Goal: Task Accomplishment & Management: Complete application form

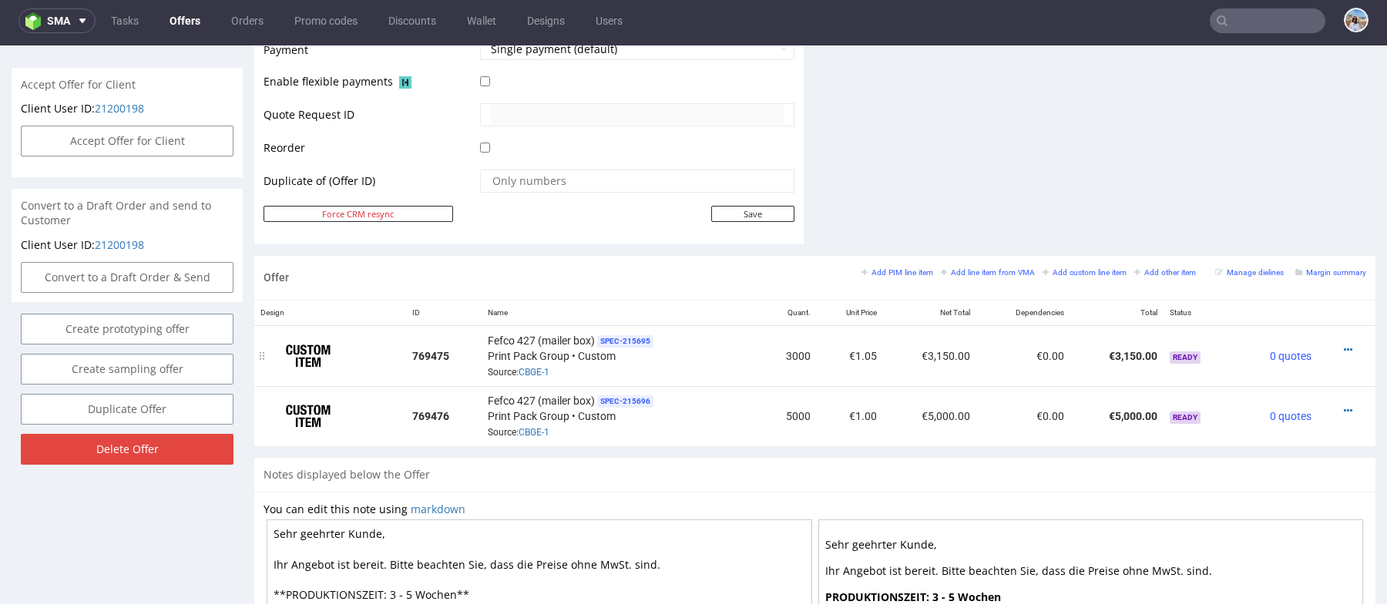
scroll to position [801, 0]
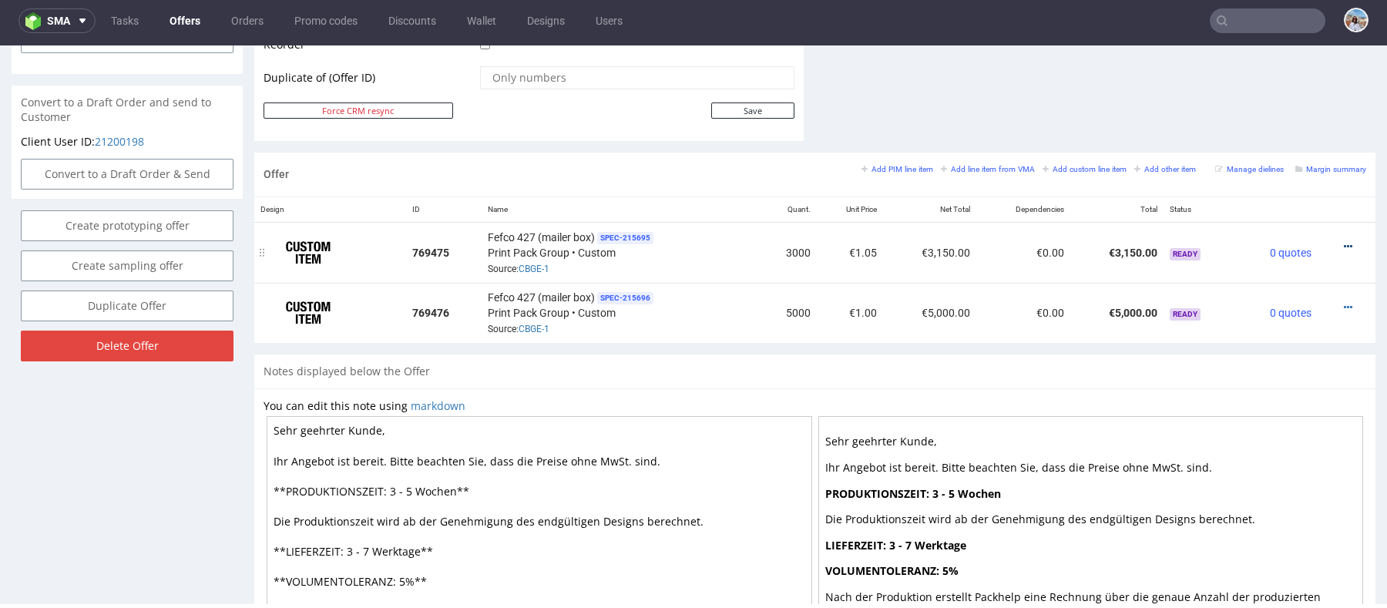
click at [1344, 243] on icon at bounding box center [1348, 246] width 8 height 11
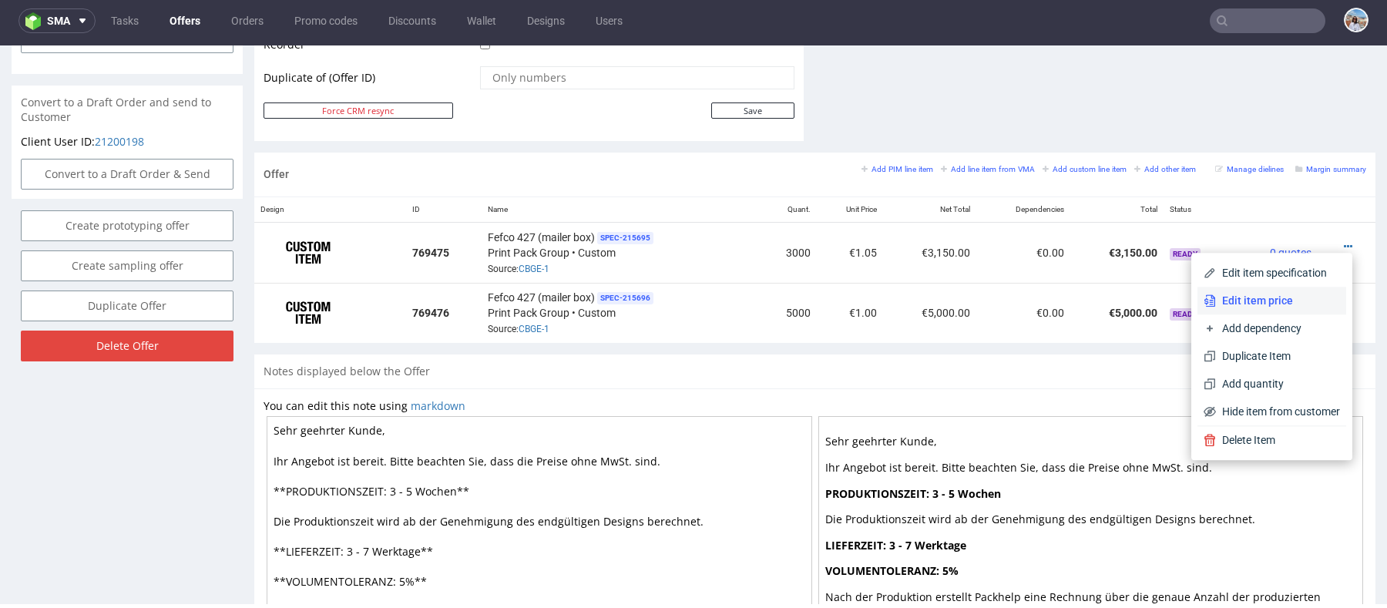
click at [1244, 311] on li "Edit item price" at bounding box center [1271, 301] width 149 height 28
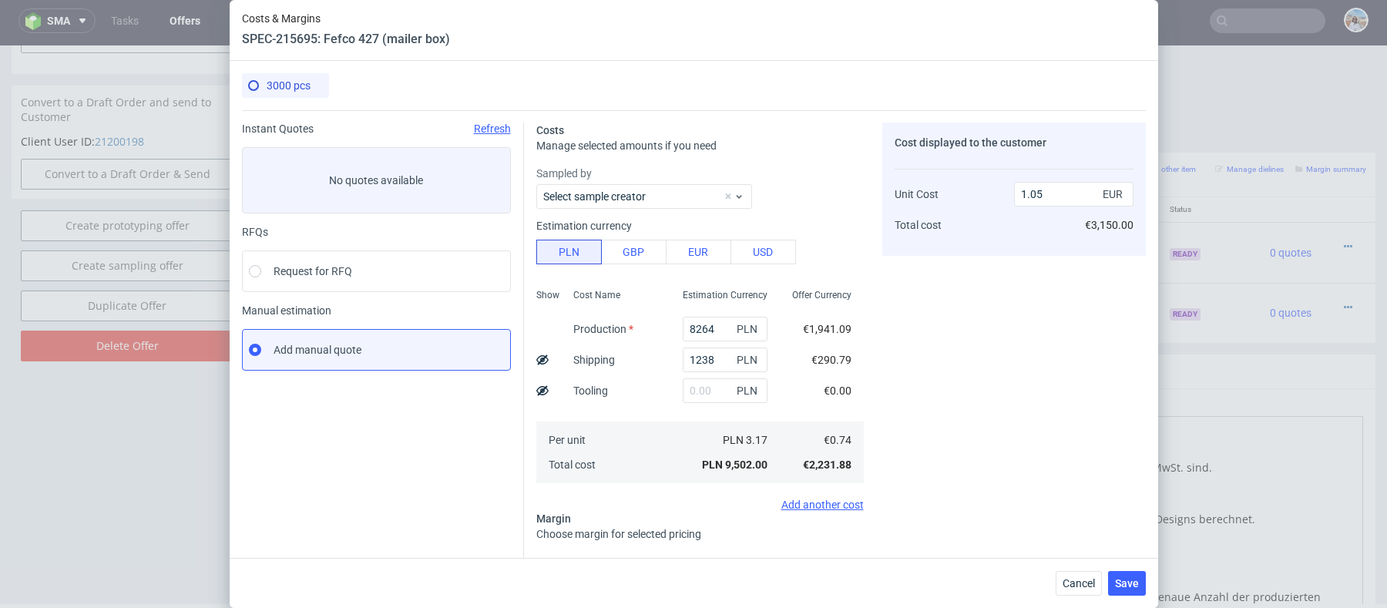
scroll to position [251, 0]
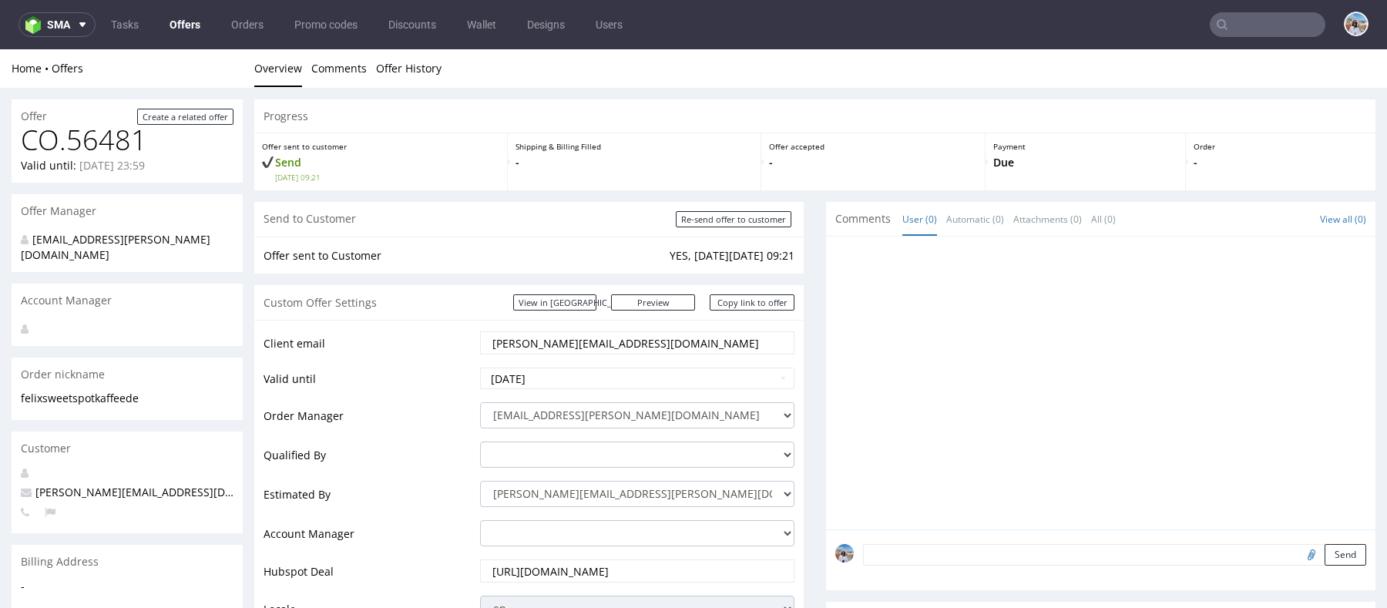
click at [1280, 16] on input "text" at bounding box center [1268, 24] width 116 height 25
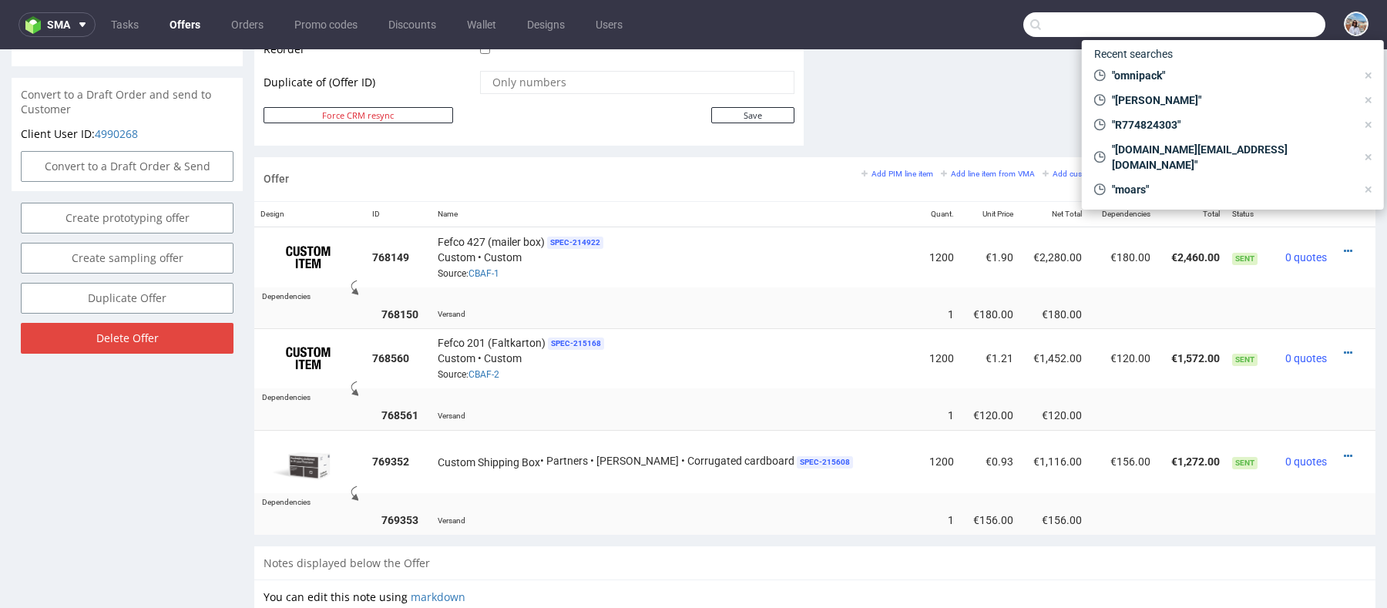
paste input "izipizi.com"
type input "izipizi.com"
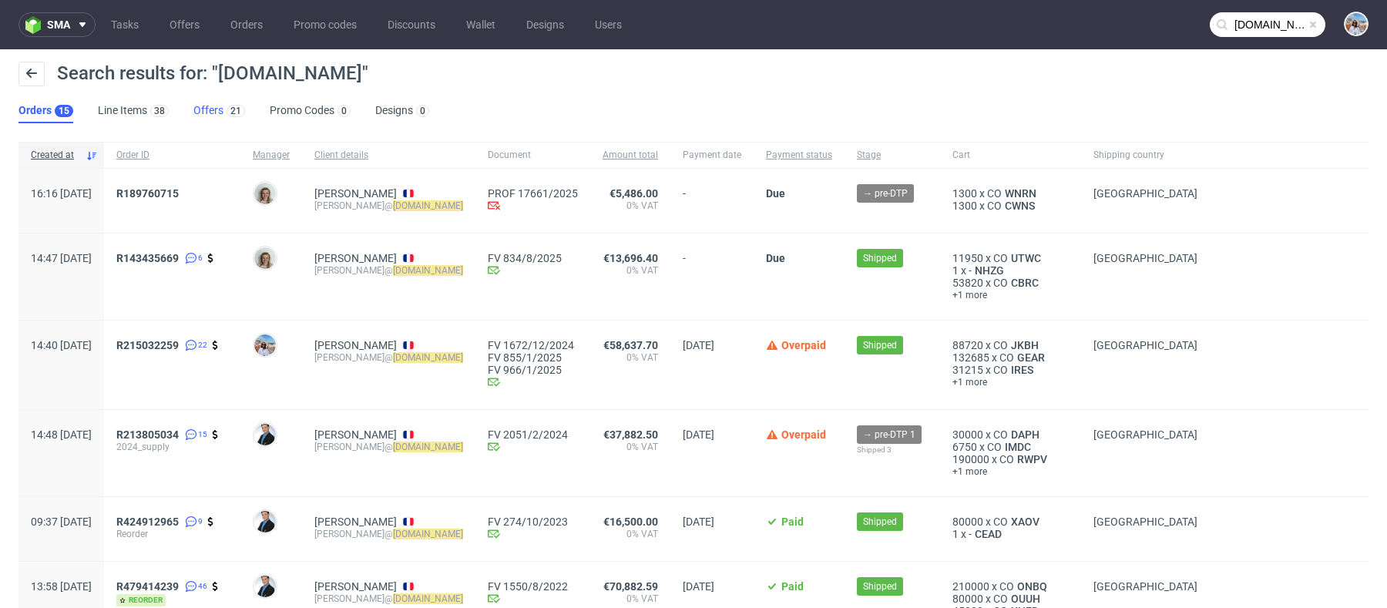
click at [194, 110] on link "Offers 21" at bounding box center [219, 111] width 52 height 25
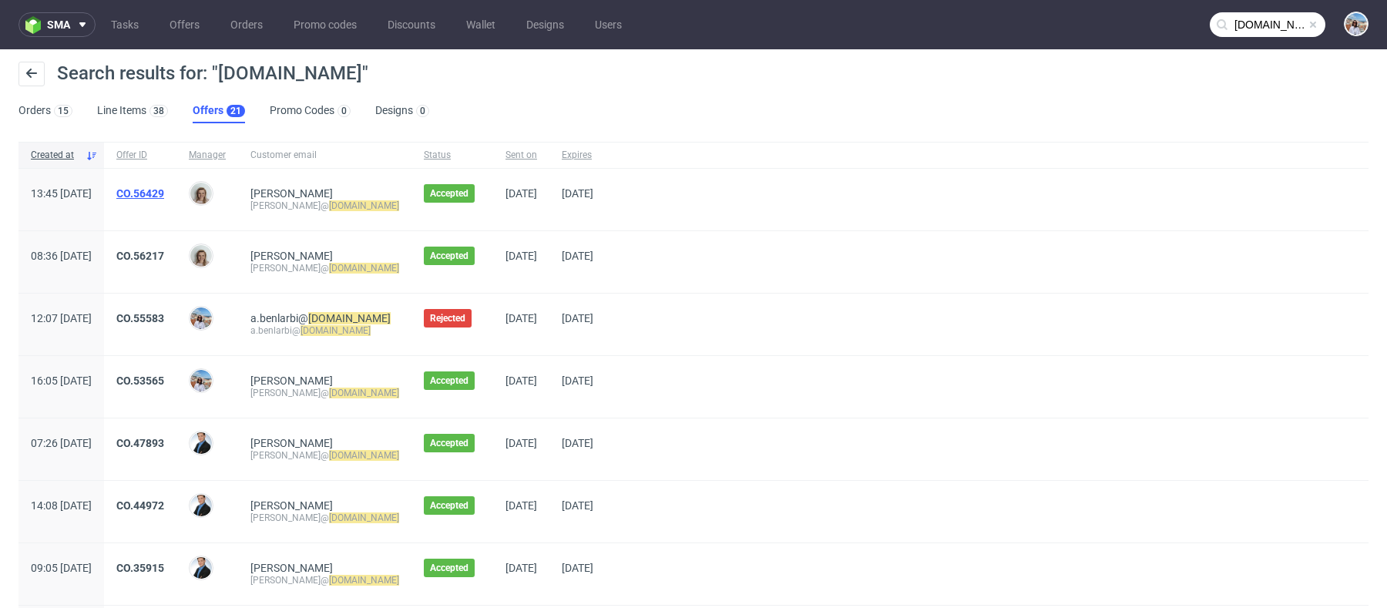
click at [164, 193] on link "CO.56429" at bounding box center [140, 193] width 48 height 12
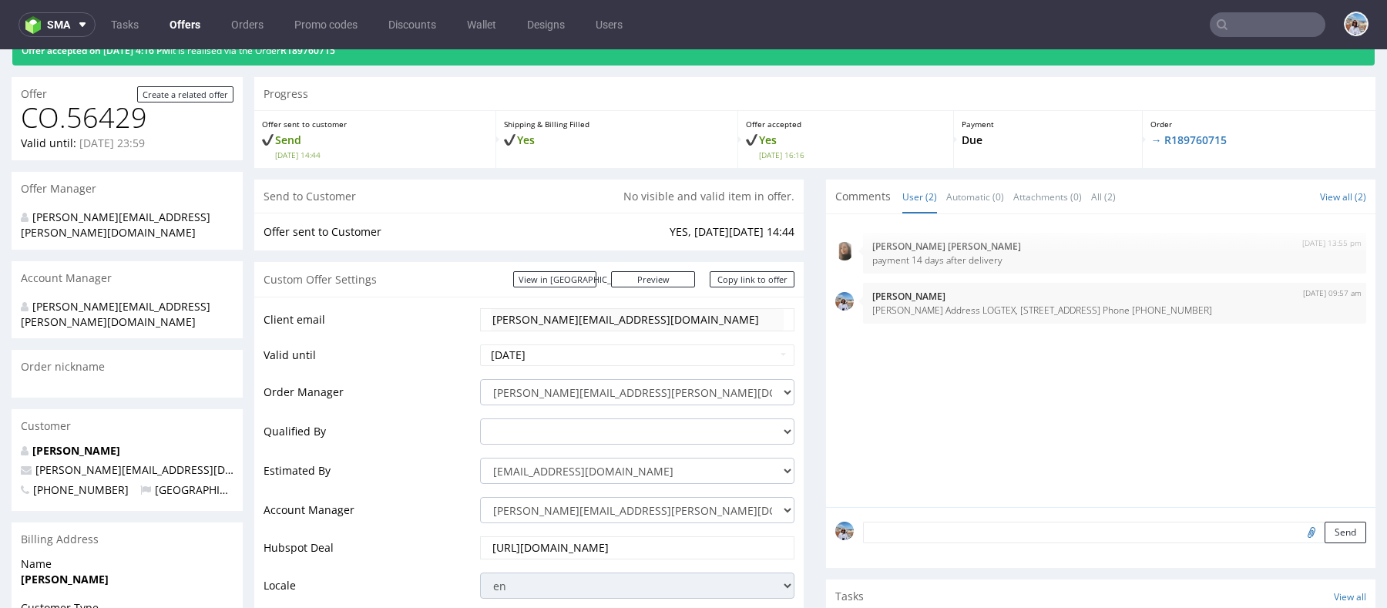
scroll to position [122, 0]
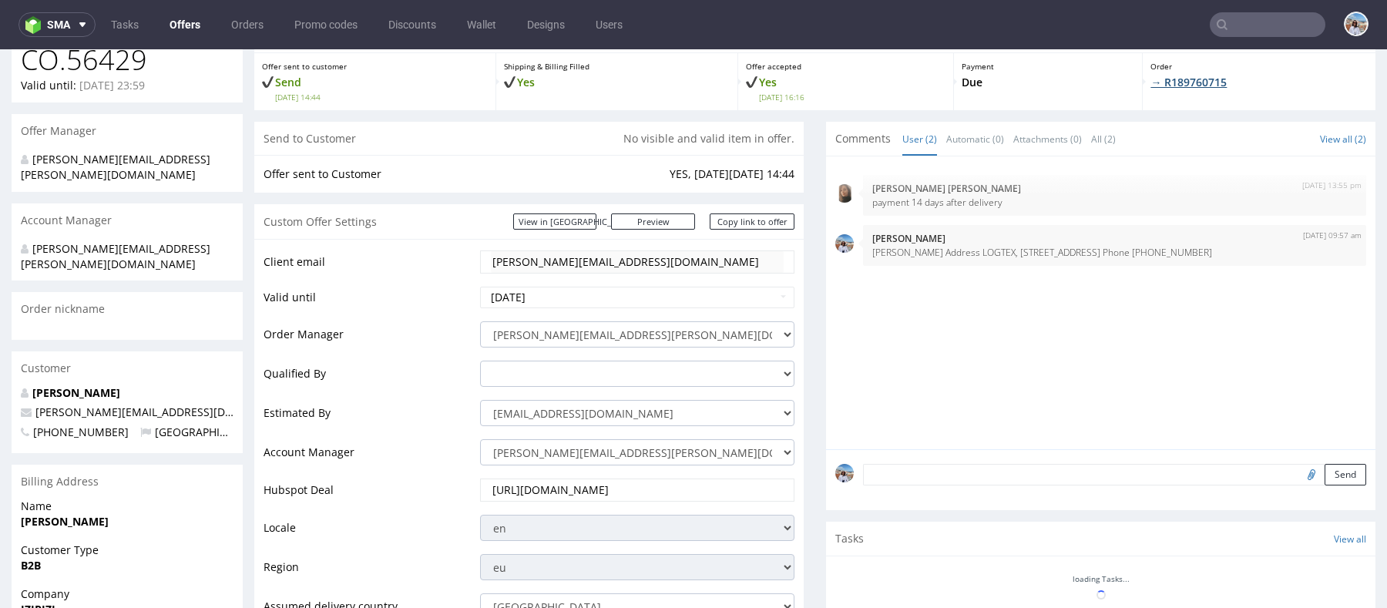
click at [1189, 80] on link "→ R189760715" at bounding box center [1188, 82] width 76 height 15
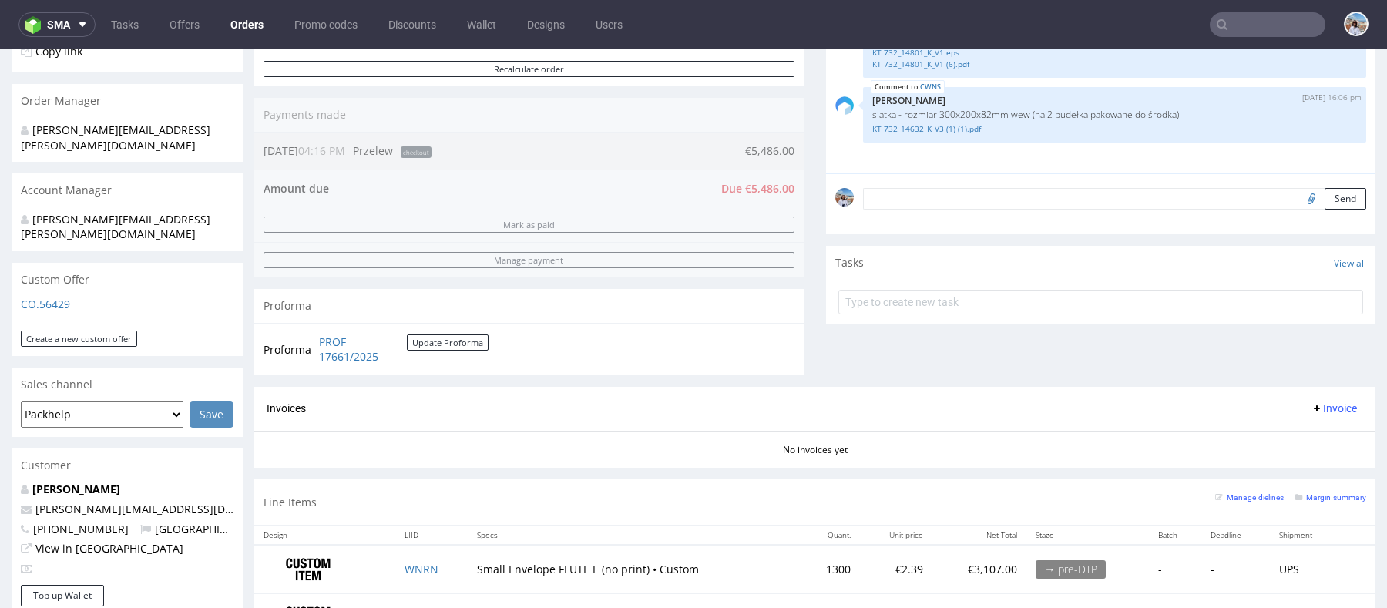
scroll to position [637, 0]
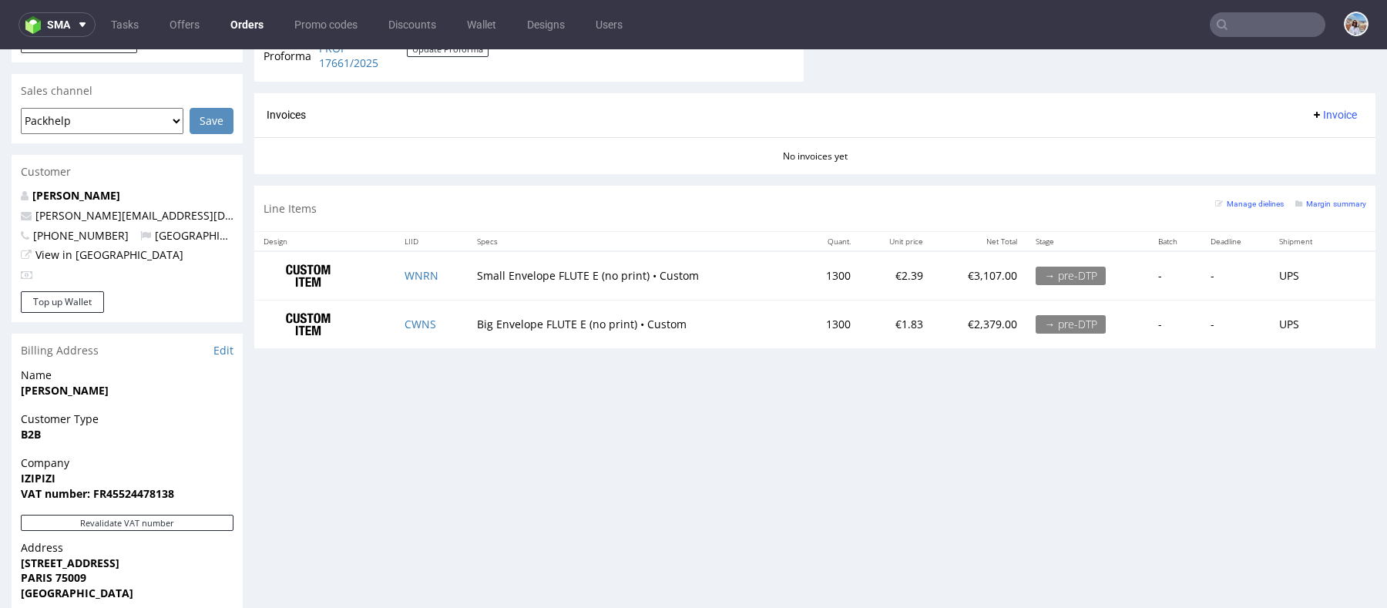
click at [420, 263] on td "WNRN" at bounding box center [431, 275] width 72 height 49
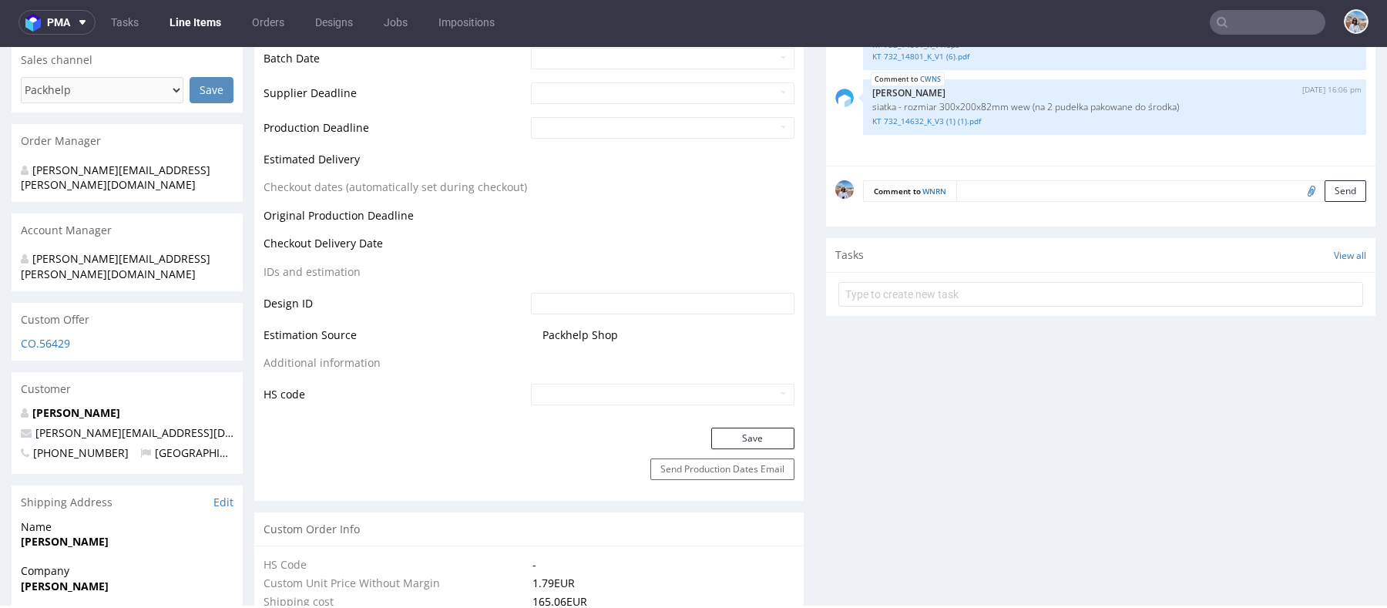
scroll to position [727, 0]
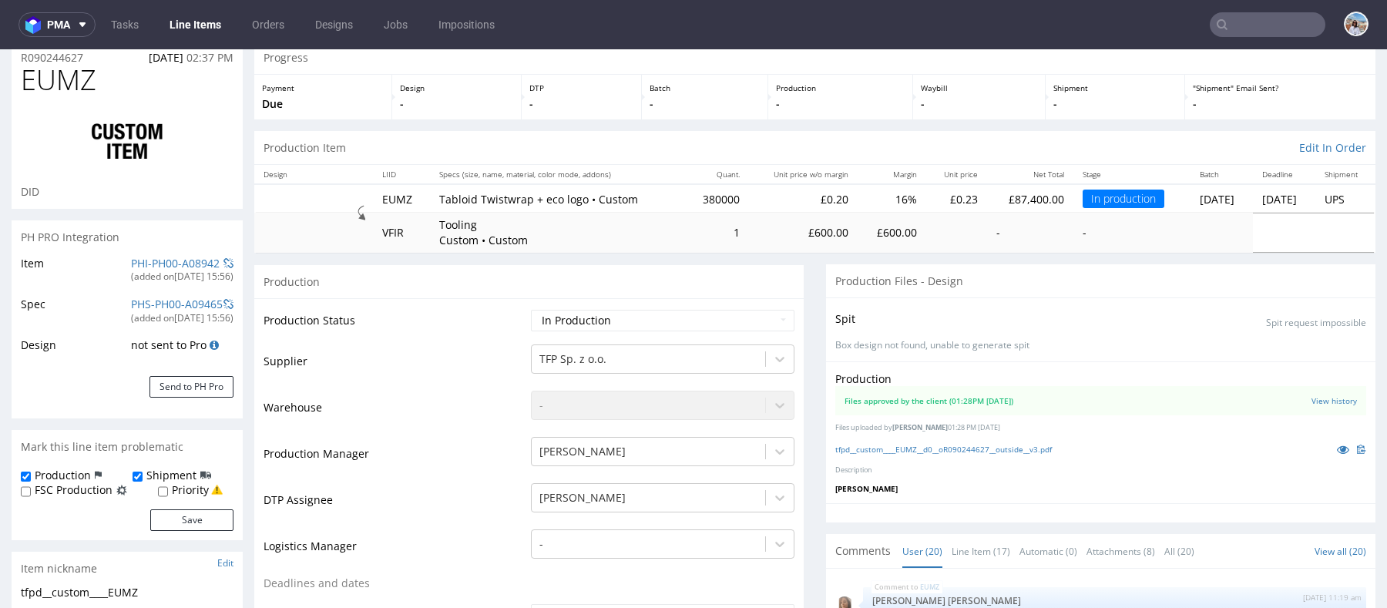
scroll to position [989, 0]
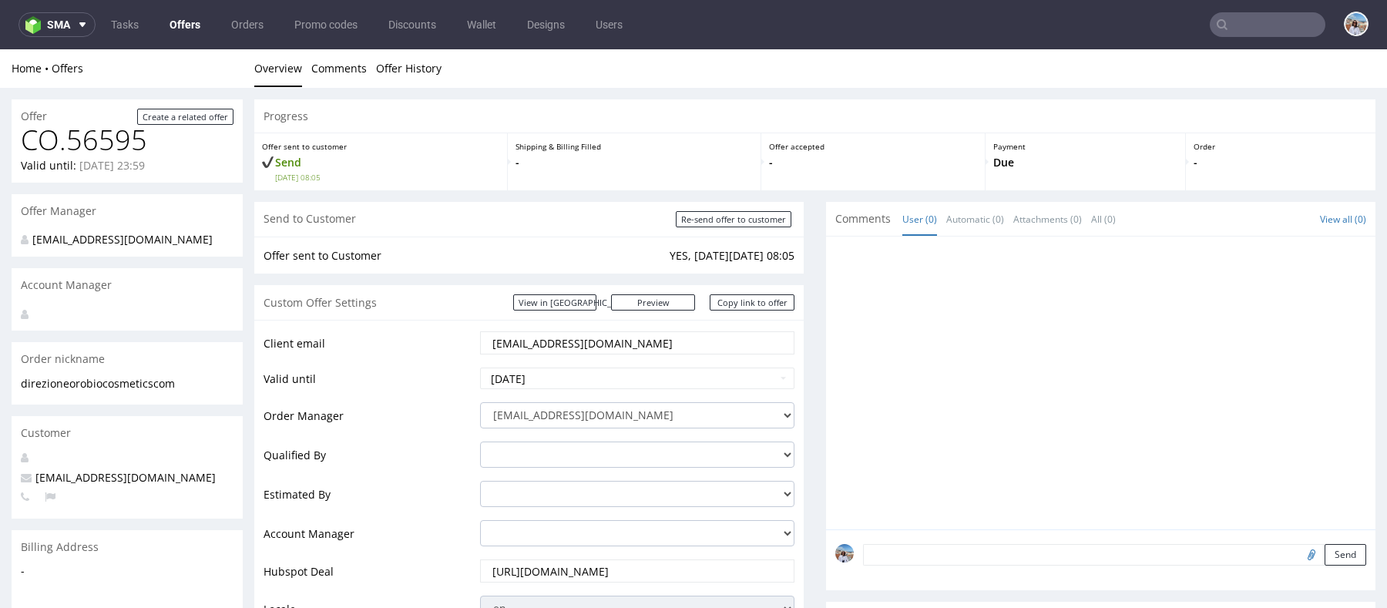
scroll to position [190, 0]
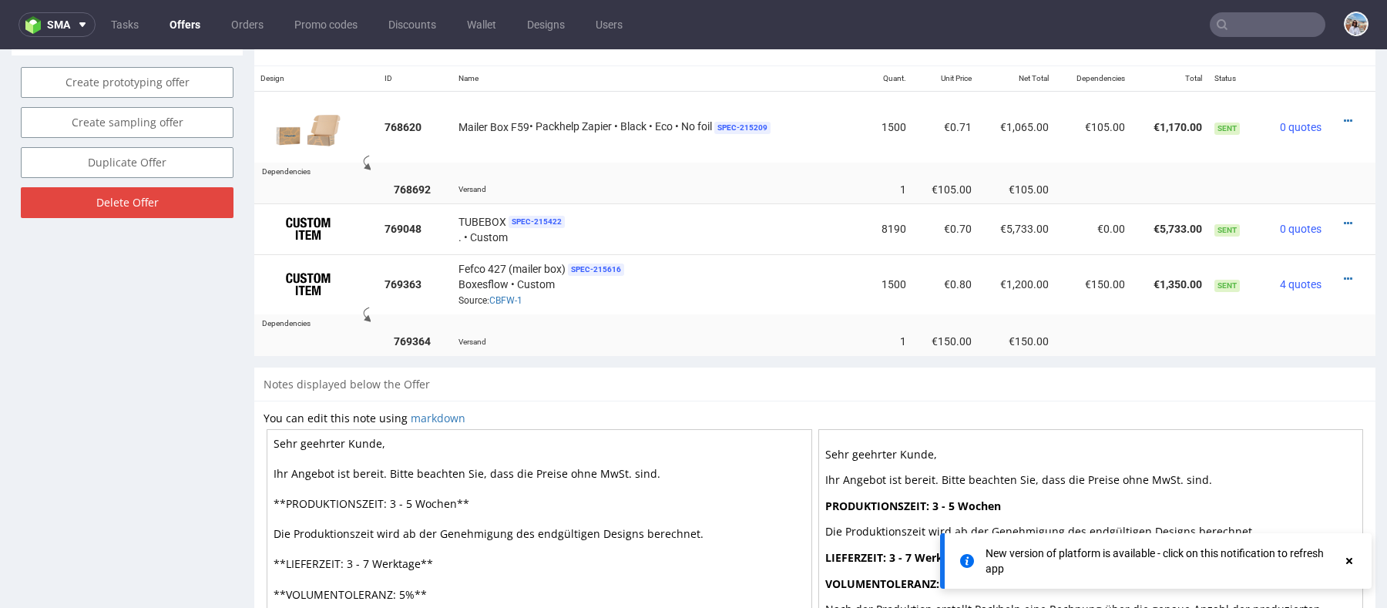
scroll to position [4, 0]
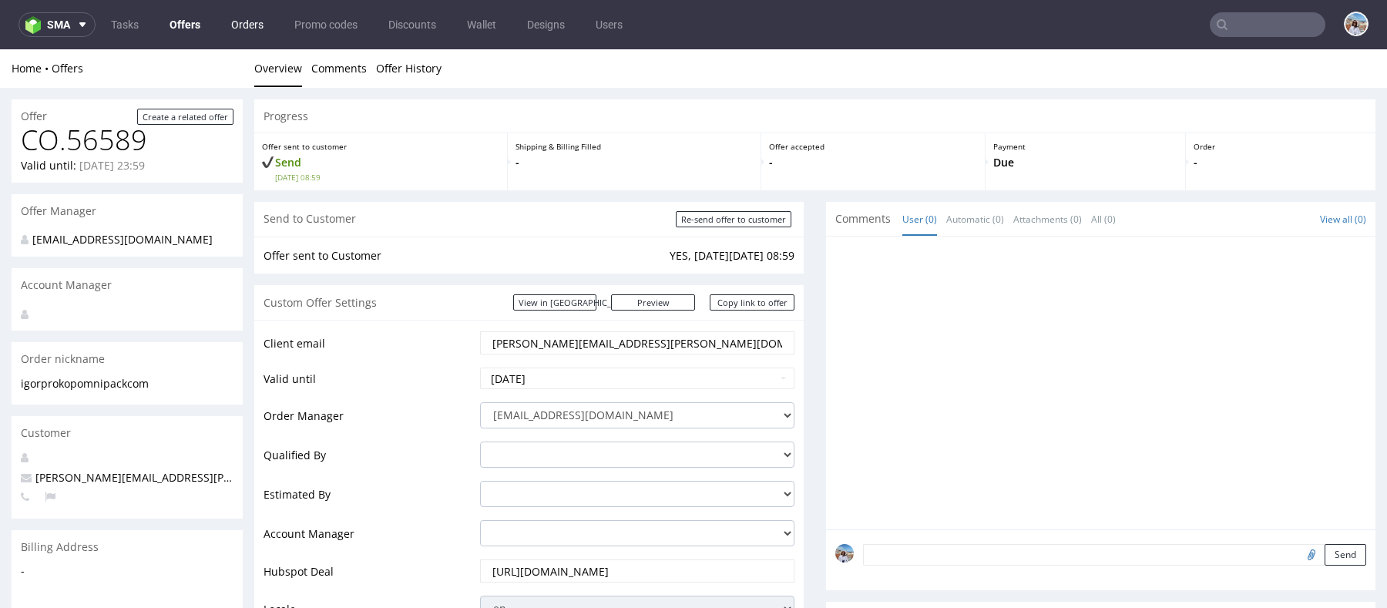
scroll to position [2, 0]
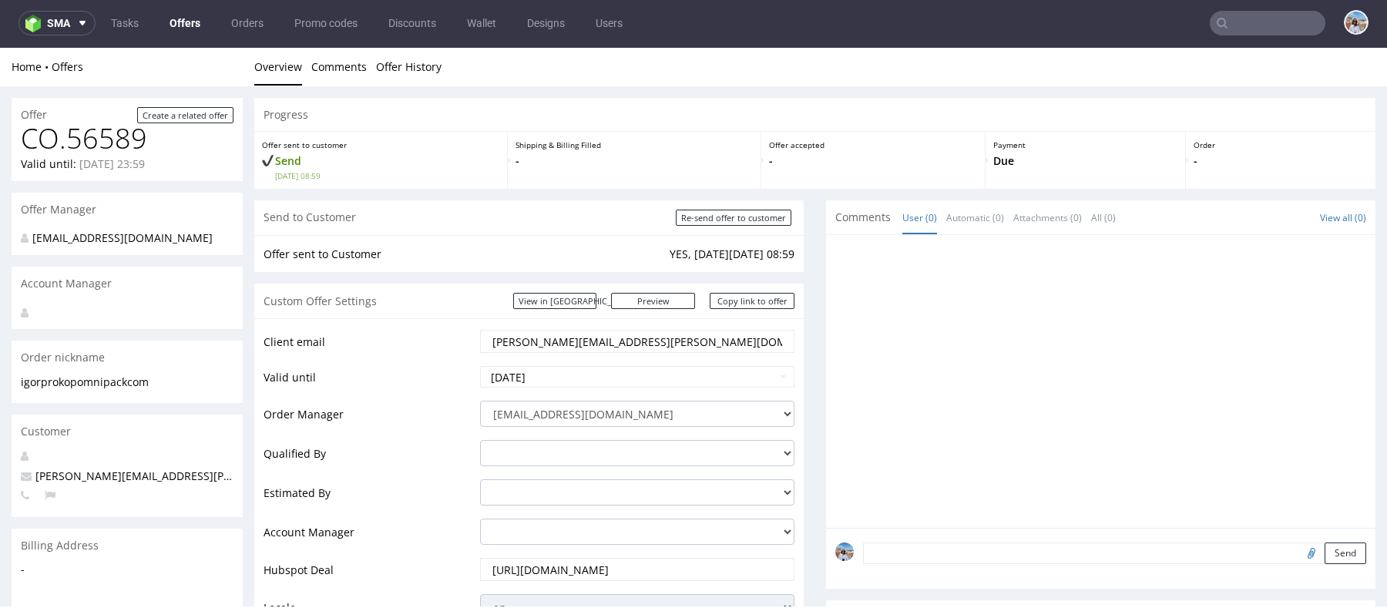
click at [155, 20] on ul "Tasks Offers Orders Promo codes Discounts Wallet Designs Users" at bounding box center [367, 23] width 542 height 25
click at [185, 20] on link "Offers" at bounding box center [184, 23] width 49 height 25
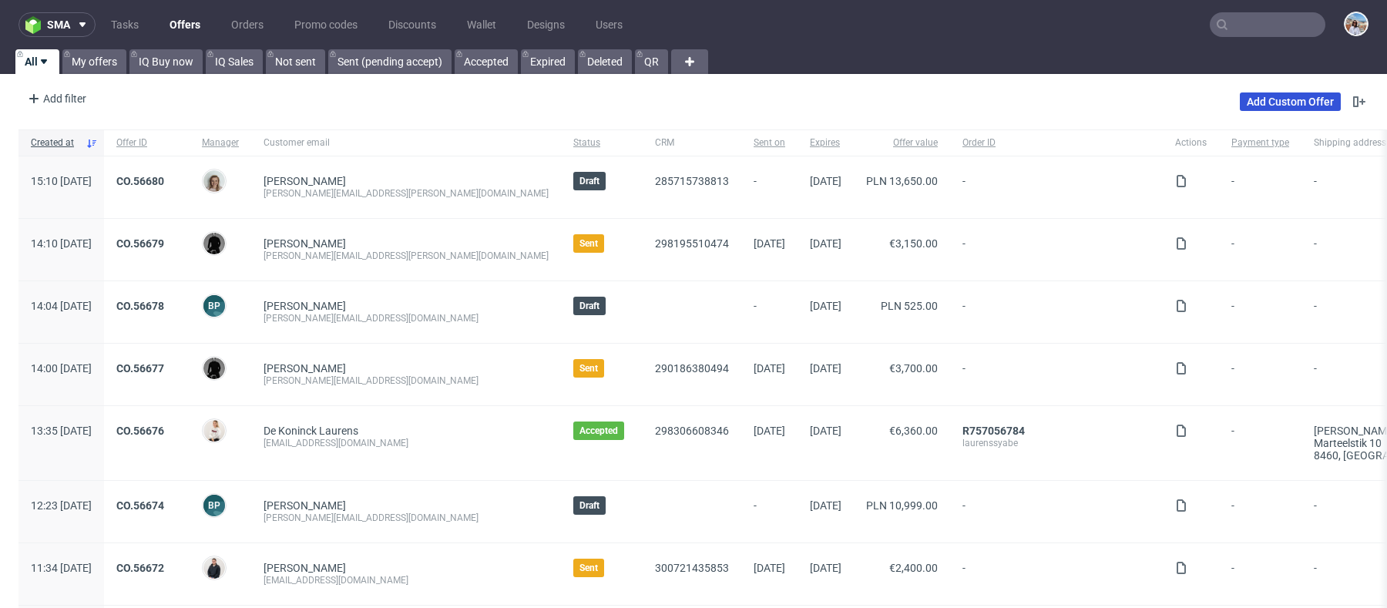
click at [1294, 103] on link "Add Custom Offer" at bounding box center [1290, 101] width 101 height 18
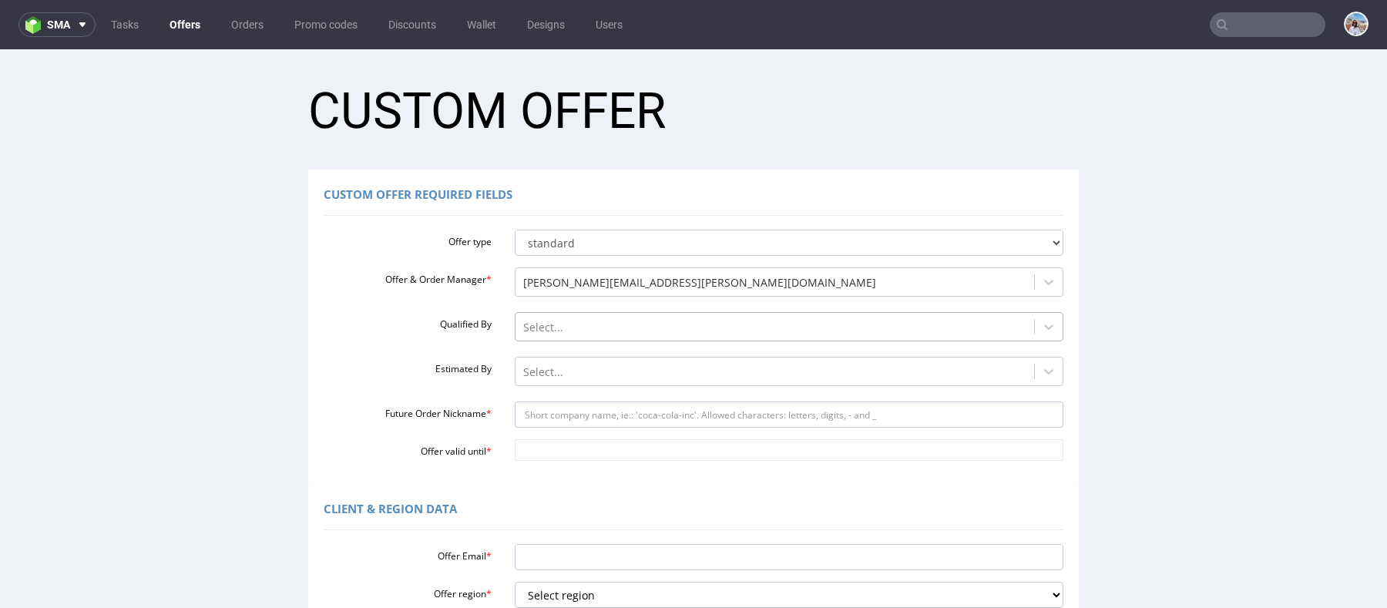
click at [546, 325] on div at bounding box center [775, 327] width 504 height 18
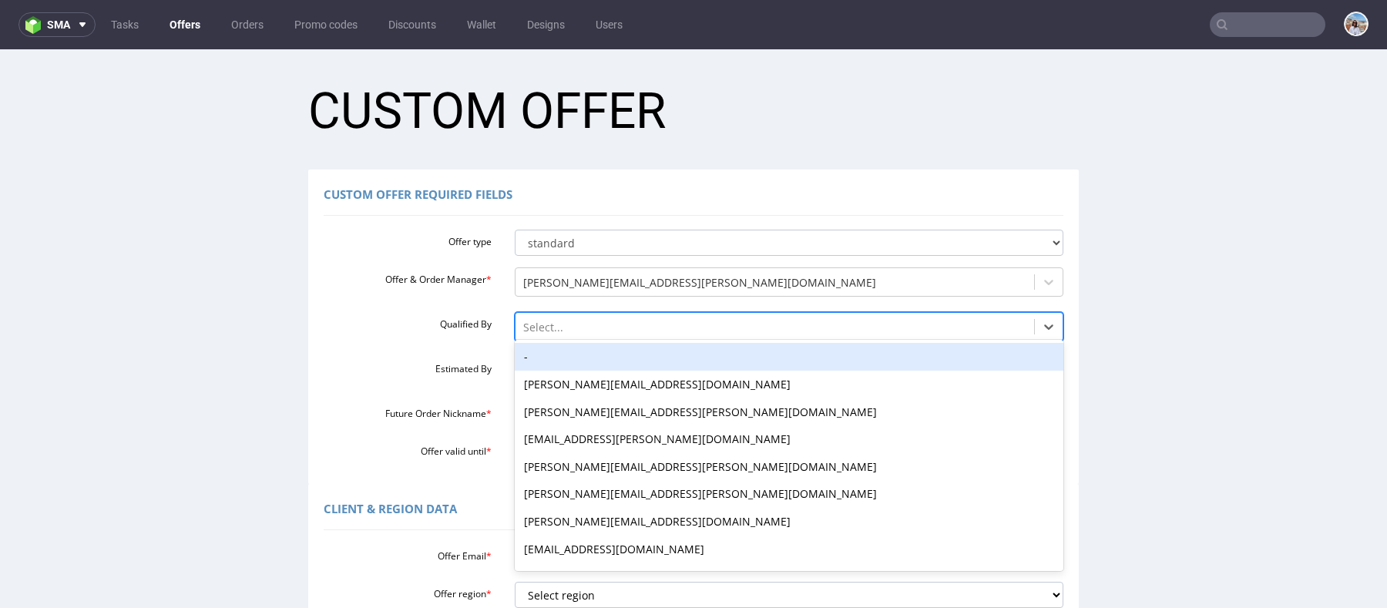
click at [533, 365] on div "-" at bounding box center [789, 357] width 549 height 28
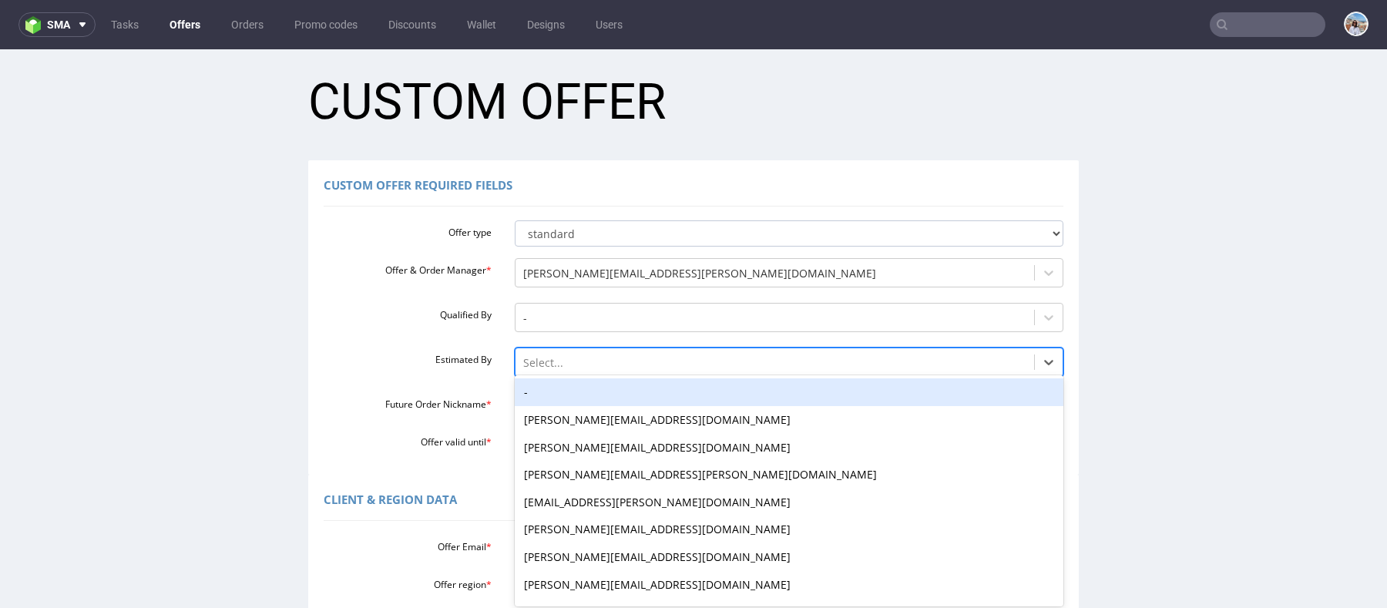
click at [516, 373] on div "Select..." at bounding box center [774, 363] width 519 height 25
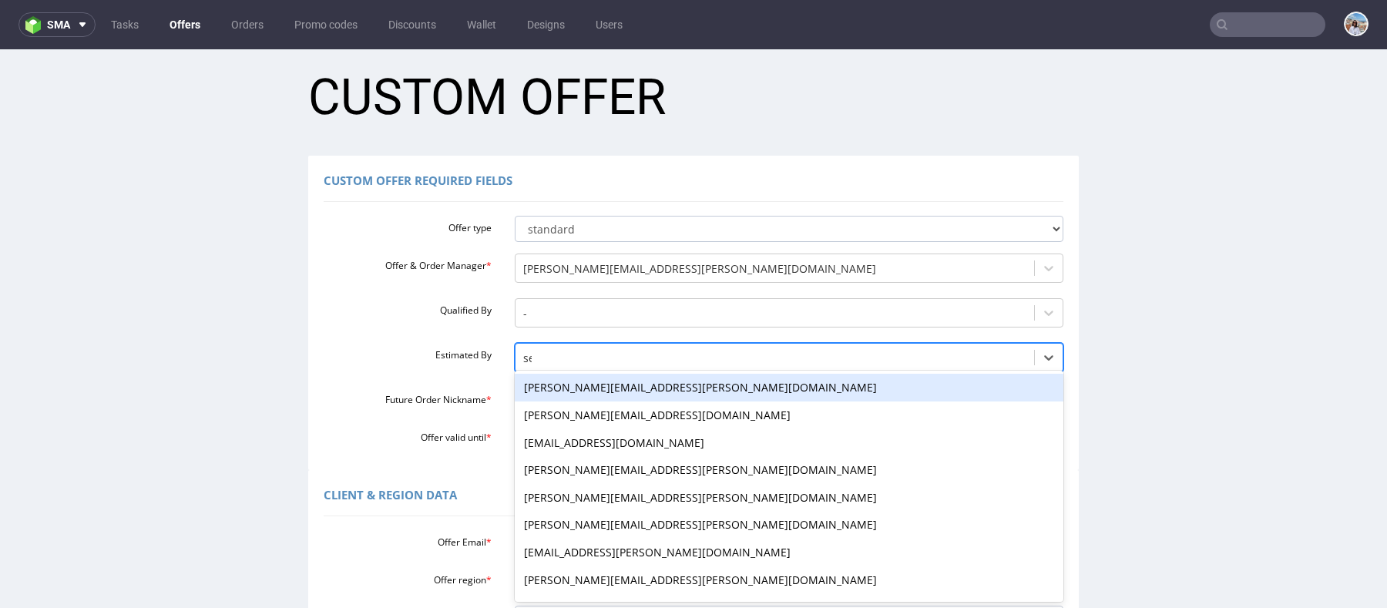
type input "seb"
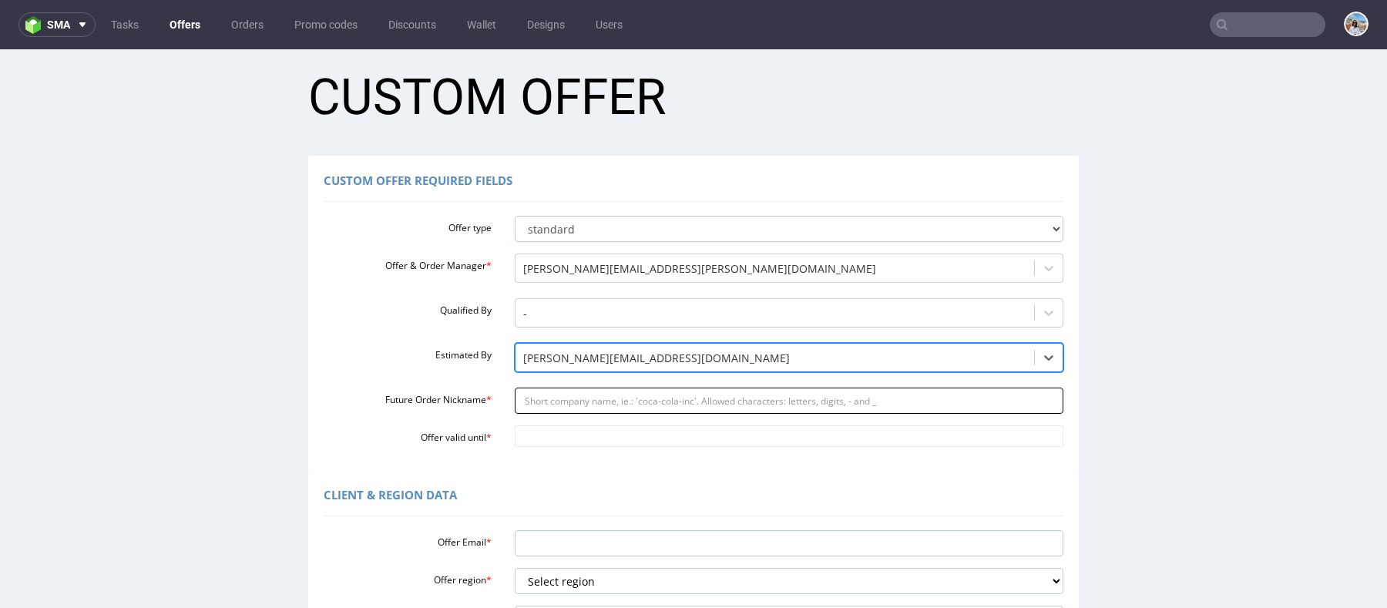
click at [518, 408] on input "Future Order Nickname *" at bounding box center [789, 401] width 549 height 26
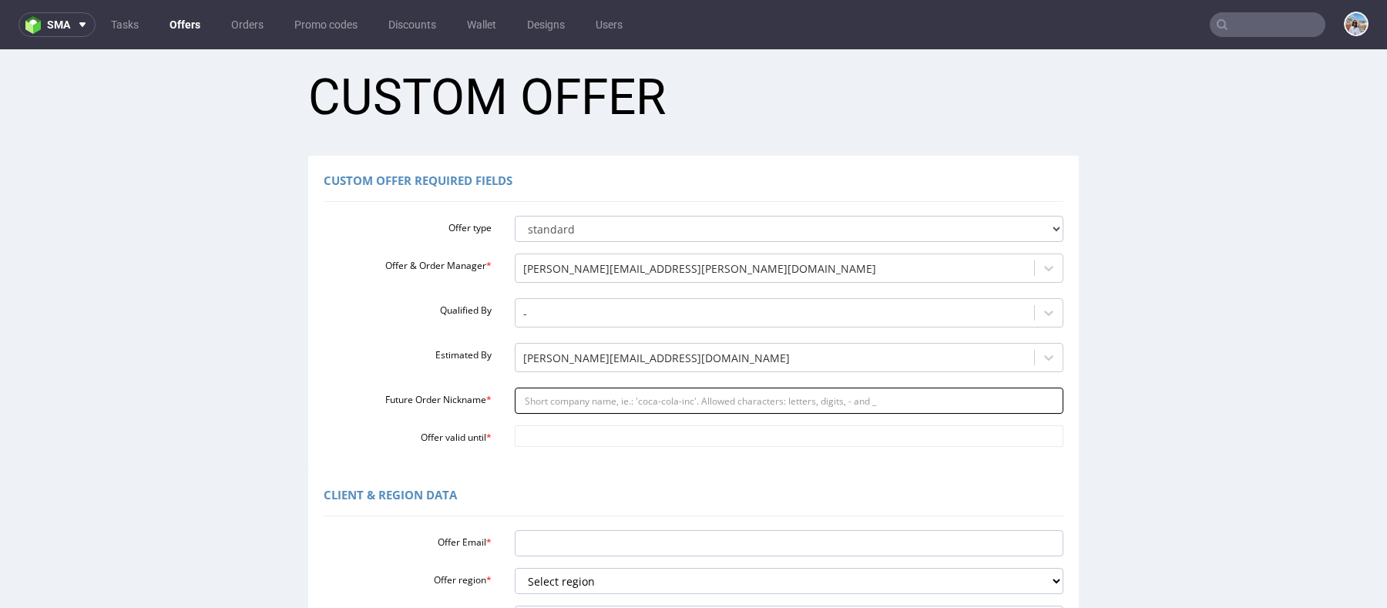
paste input "arekbohemisoulcom"
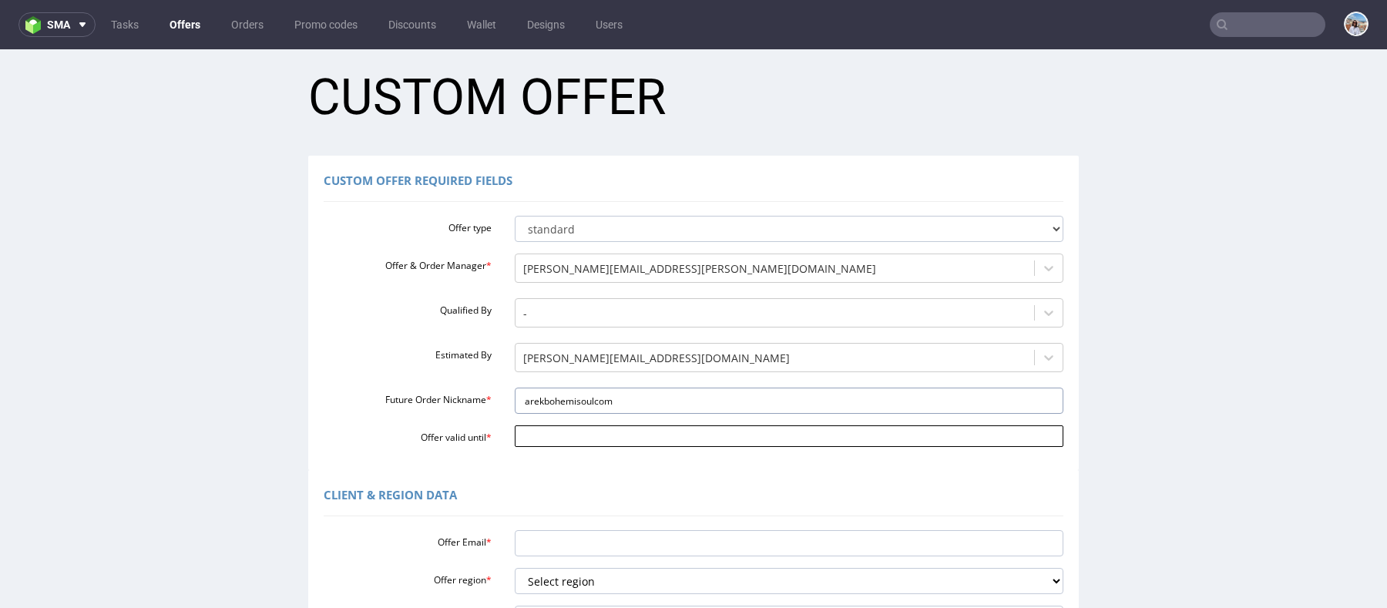
type input "arekbohemisoulcom"
click at [547, 435] on input "Offer valid until *" at bounding box center [789, 436] width 549 height 22
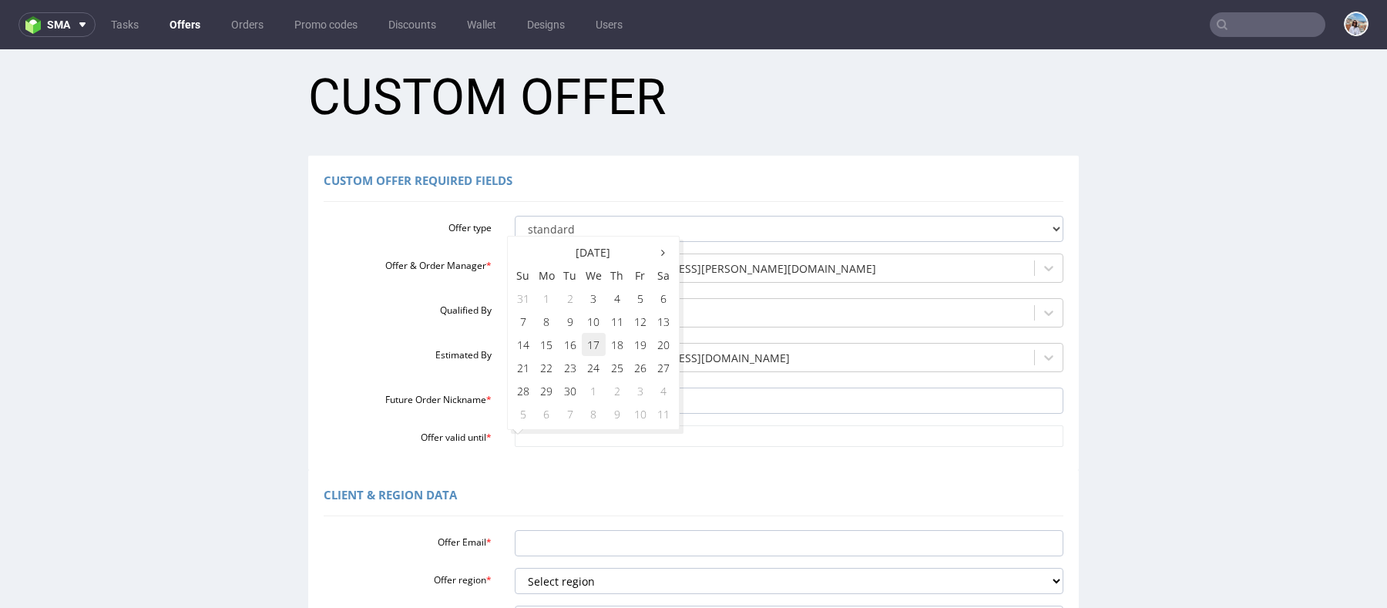
click at [594, 348] on td "17" at bounding box center [594, 344] width 24 height 23
type input "[DATE]"
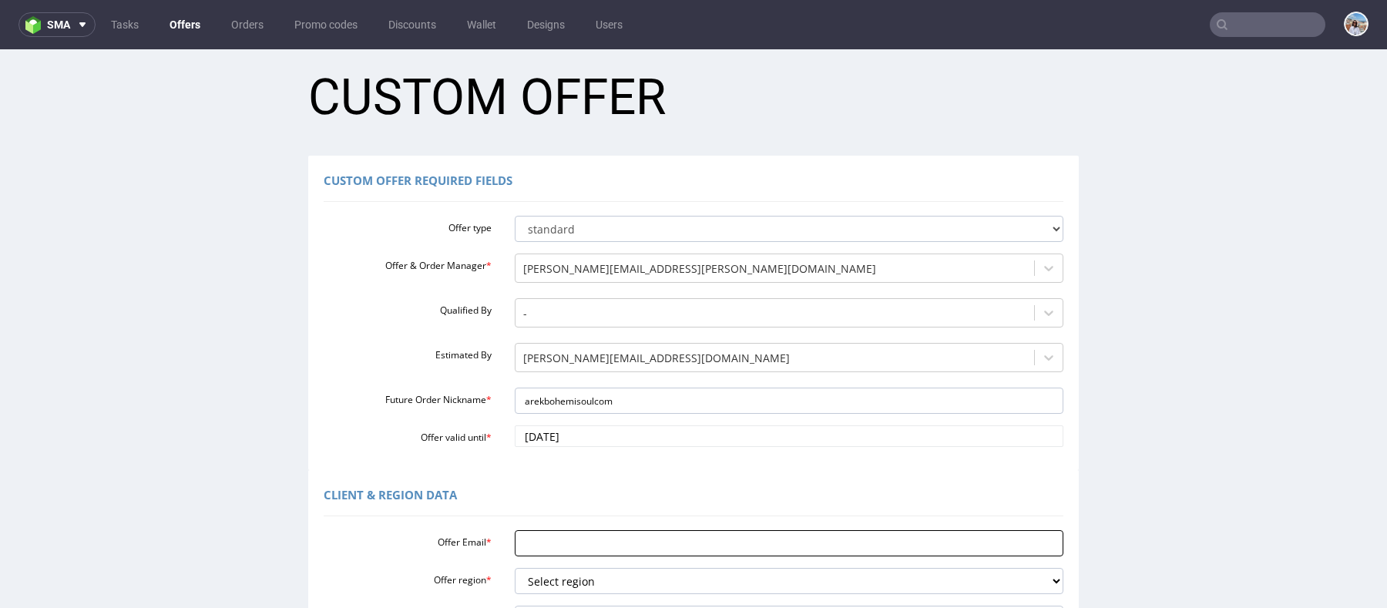
click at [546, 534] on input "Offer Email *" at bounding box center [789, 543] width 549 height 26
paste input "[EMAIL_ADDRESS][DOMAIN_NAME]"
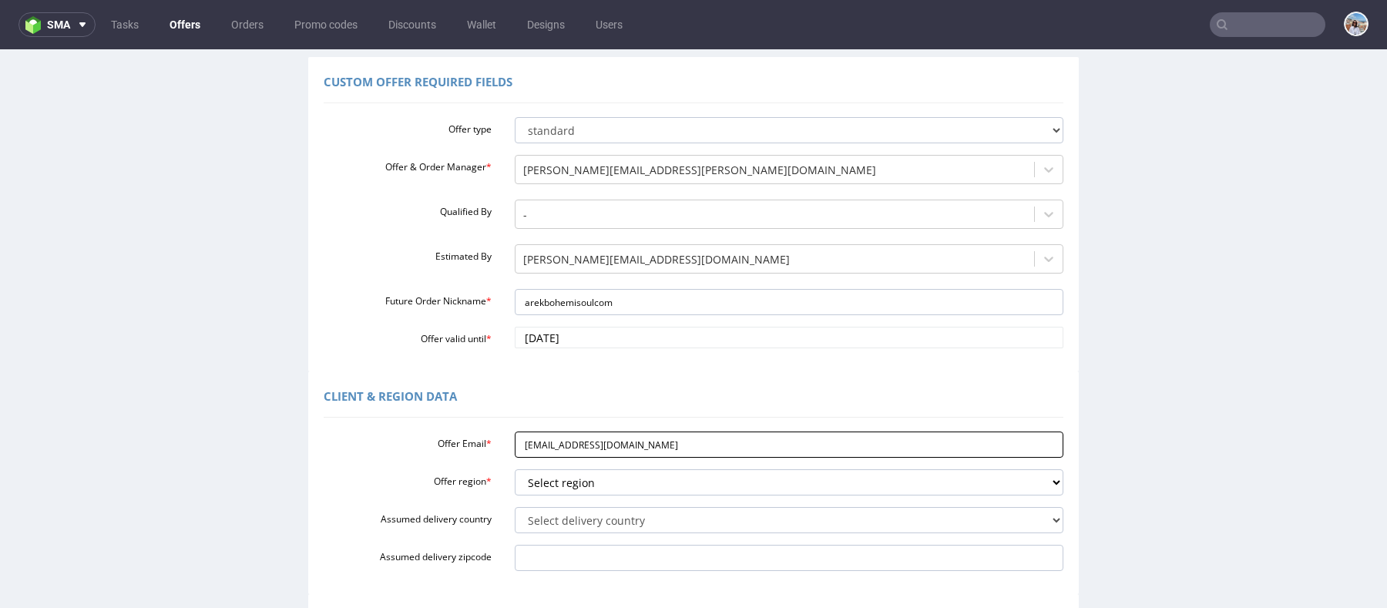
scroll to position [130, 0]
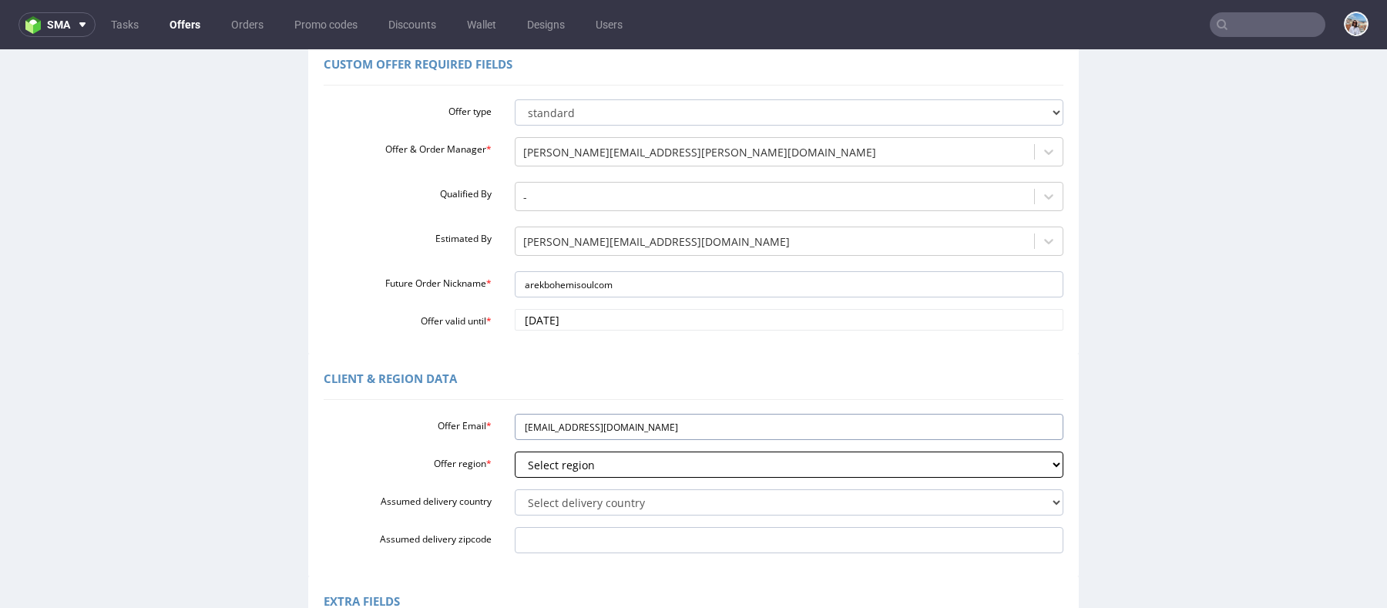
type input "[EMAIL_ADDRESS][DOMAIN_NAME]"
click at [550, 467] on select "Select region eu gb de pl fr it es" at bounding box center [789, 465] width 549 height 26
select select "pl"
click at [515, 452] on select "Select region eu gb de pl fr it es" at bounding box center [789, 465] width 549 height 26
click at [552, 489] on div "Select delivery country [GEOGRAPHIC_DATA] [GEOGRAPHIC_DATA] [GEOGRAPHIC_DATA] […" at bounding box center [789, 502] width 573 height 26
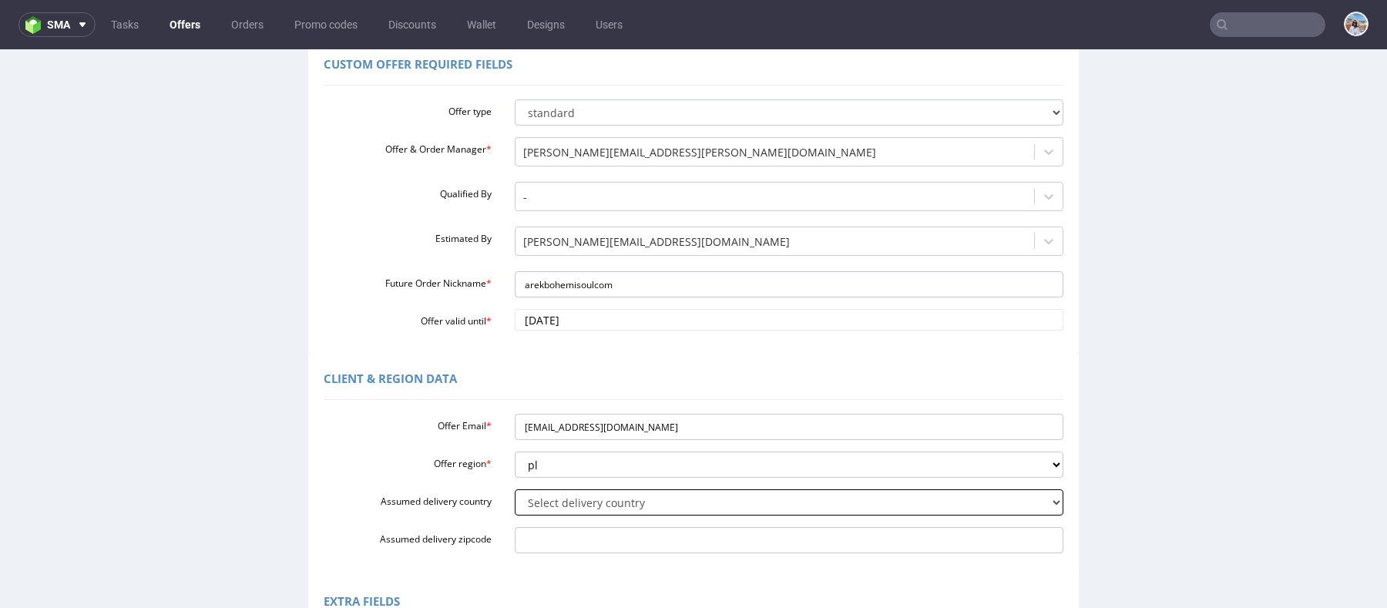
click at [535, 502] on select "Select delivery country [GEOGRAPHIC_DATA] [GEOGRAPHIC_DATA] [GEOGRAPHIC_DATA] […" at bounding box center [789, 502] width 549 height 26
select select "179"
click at [515, 489] on select "Select delivery country [GEOGRAPHIC_DATA] [GEOGRAPHIC_DATA] [GEOGRAPHIC_DATA] […" at bounding box center [789, 502] width 549 height 26
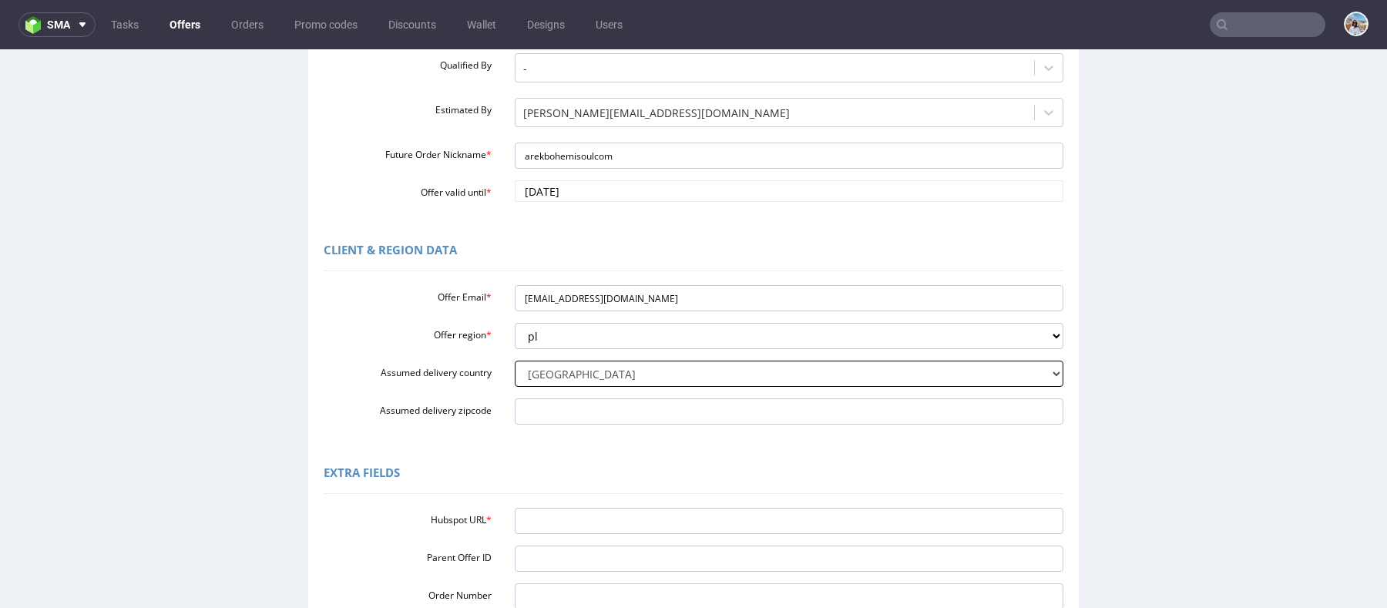
scroll to position [353, 0]
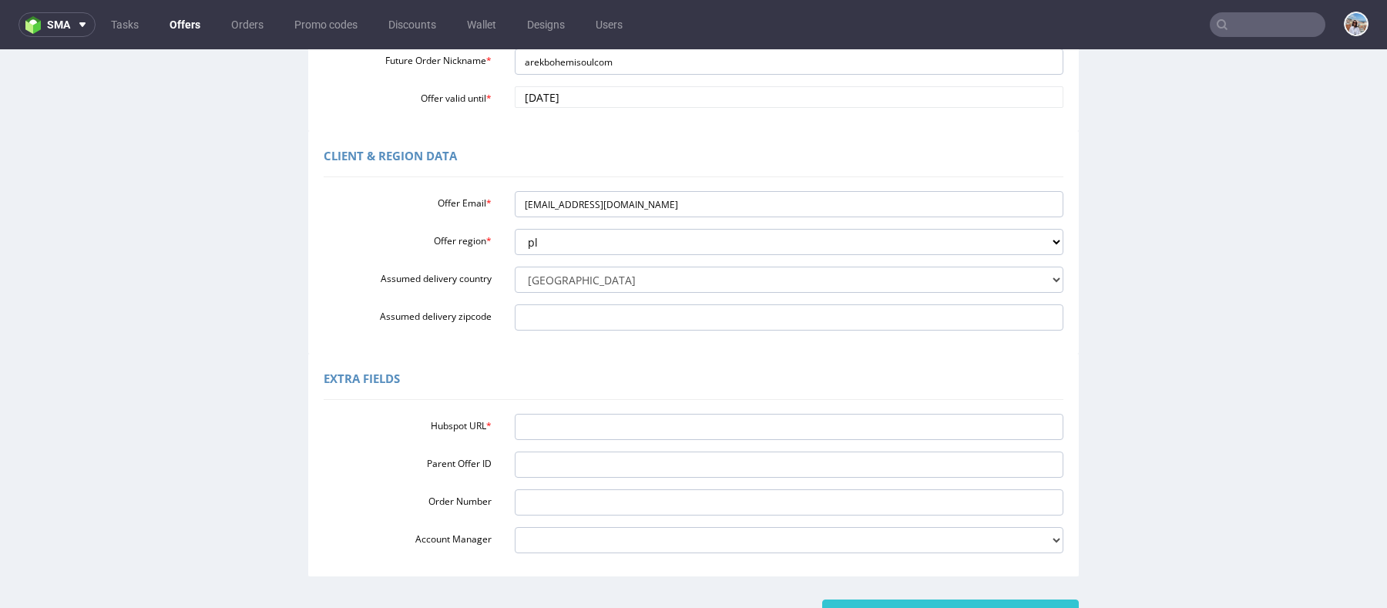
click at [596, 413] on div "Hubspot URL * Parent Offer ID Order Number Account Manager [PERSON_NAME][EMAIL_…" at bounding box center [694, 481] width 740 height 146
click at [633, 445] on div "Hubspot URL * Parent Offer ID Order Number Account Manager [PERSON_NAME][EMAIL_…" at bounding box center [694, 481] width 740 height 146
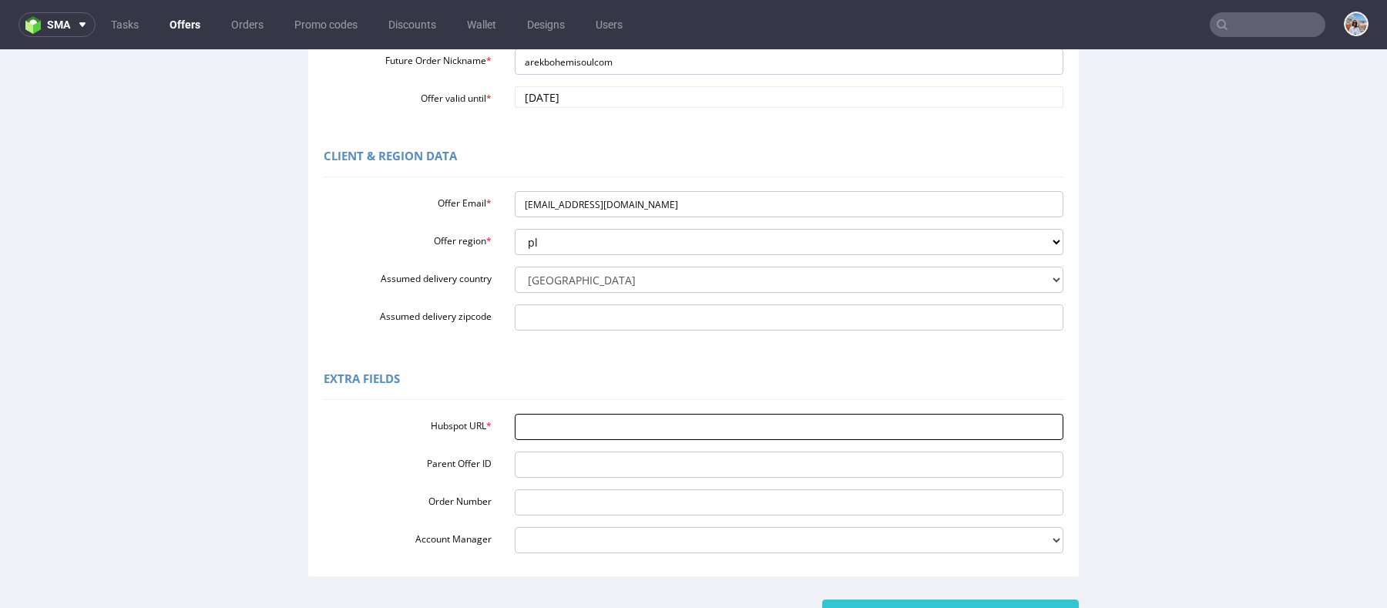
click at [633, 427] on input "Hubspot URL *" at bounding box center [789, 427] width 549 height 26
paste input "[URL][DOMAIN_NAME]"
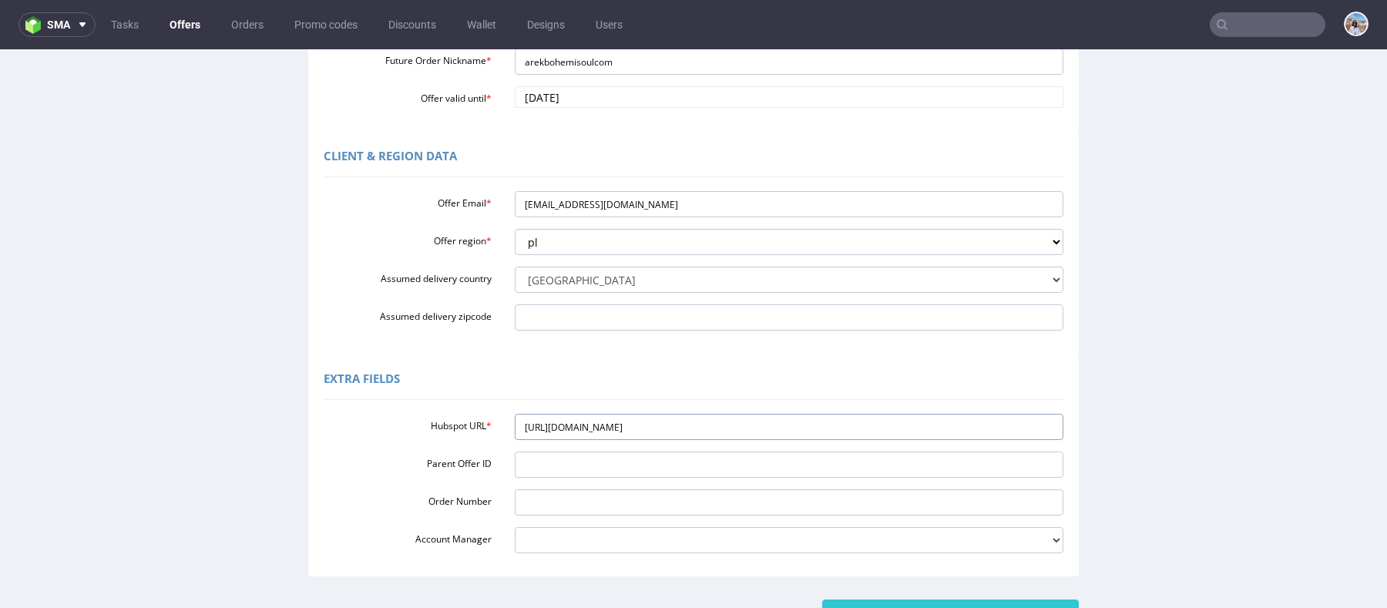
type input "[URL][DOMAIN_NAME]"
click at [917, 598] on form "Custom Offer Custom Offer Required Fields Offer type standard prototyping sampl…" at bounding box center [693, 171] width 1356 height 910
click at [886, 599] on input "Create" at bounding box center [950, 612] width 257 height 26
type input "Please wait..."
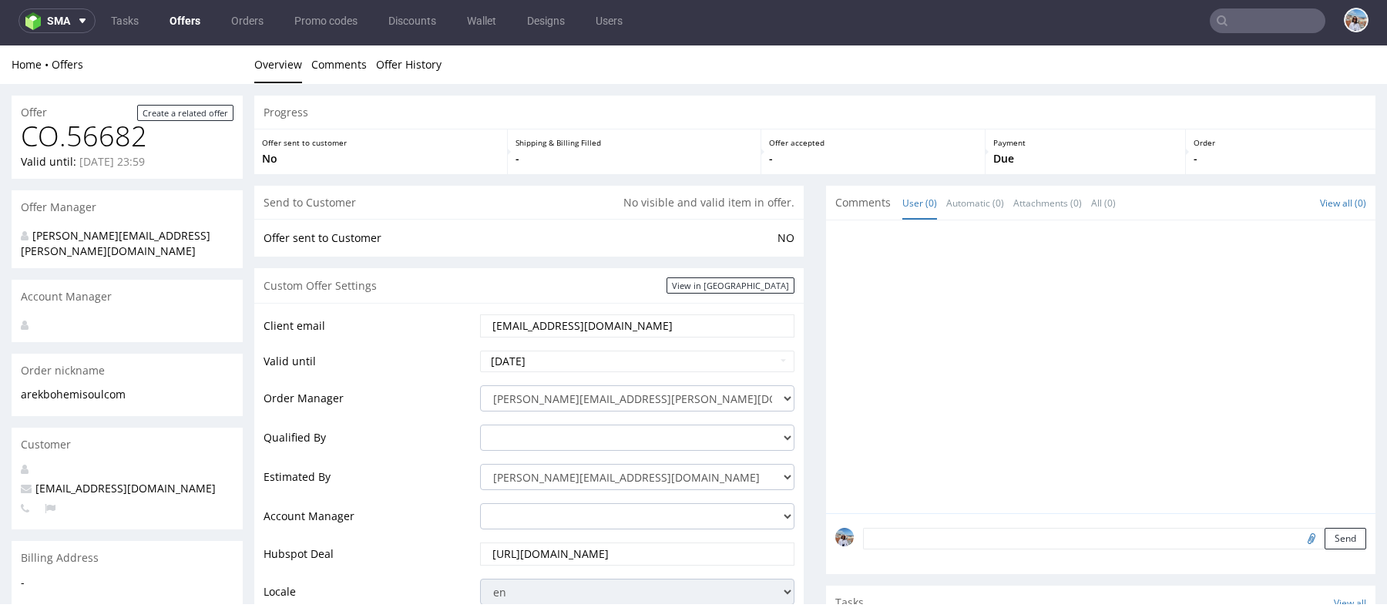
scroll to position [493, 0]
